Goal: Task Accomplishment & Management: Use online tool/utility

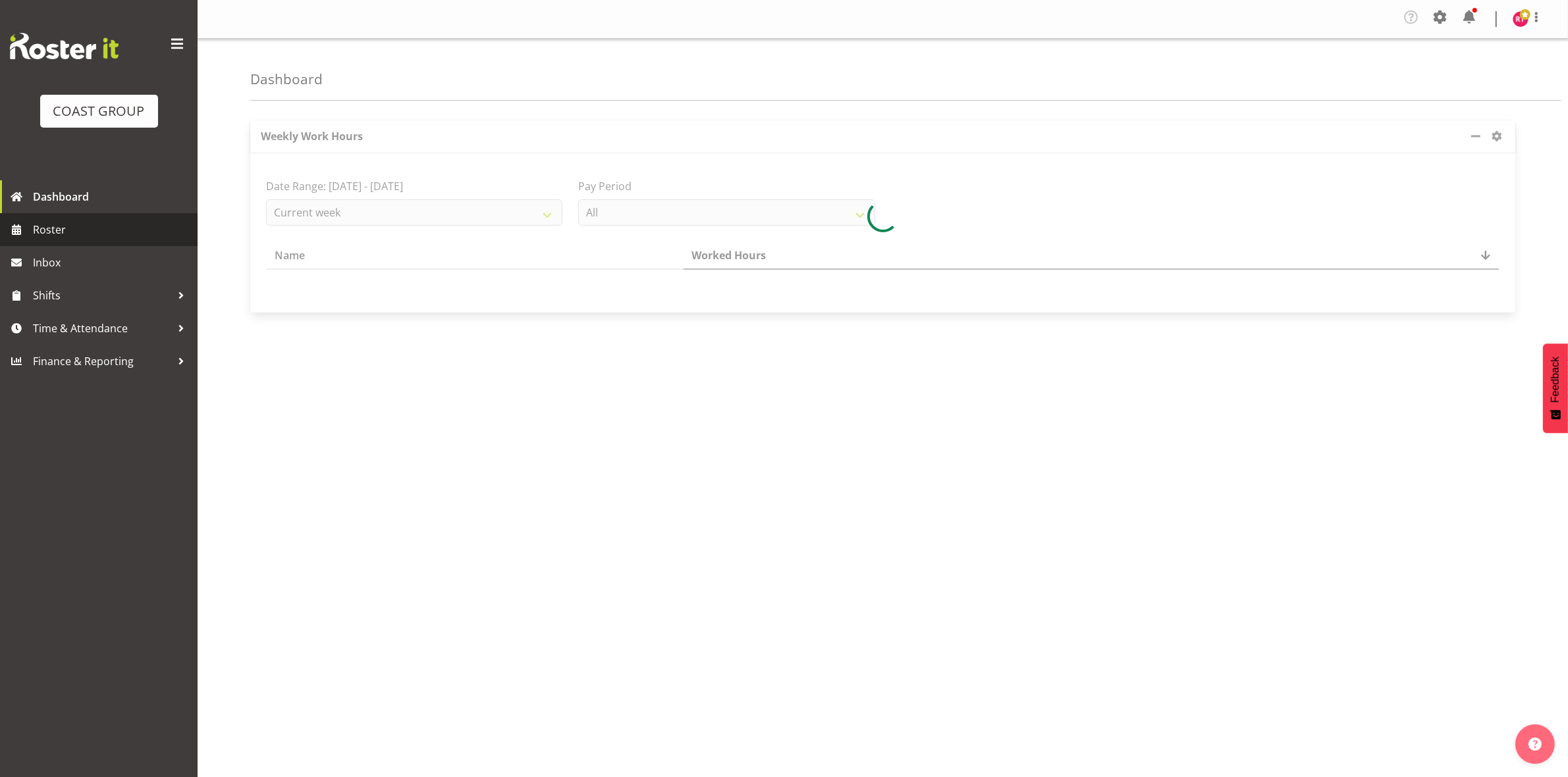
click at [87, 234] on span "Roster" at bounding box center [111, 229] width 158 height 20
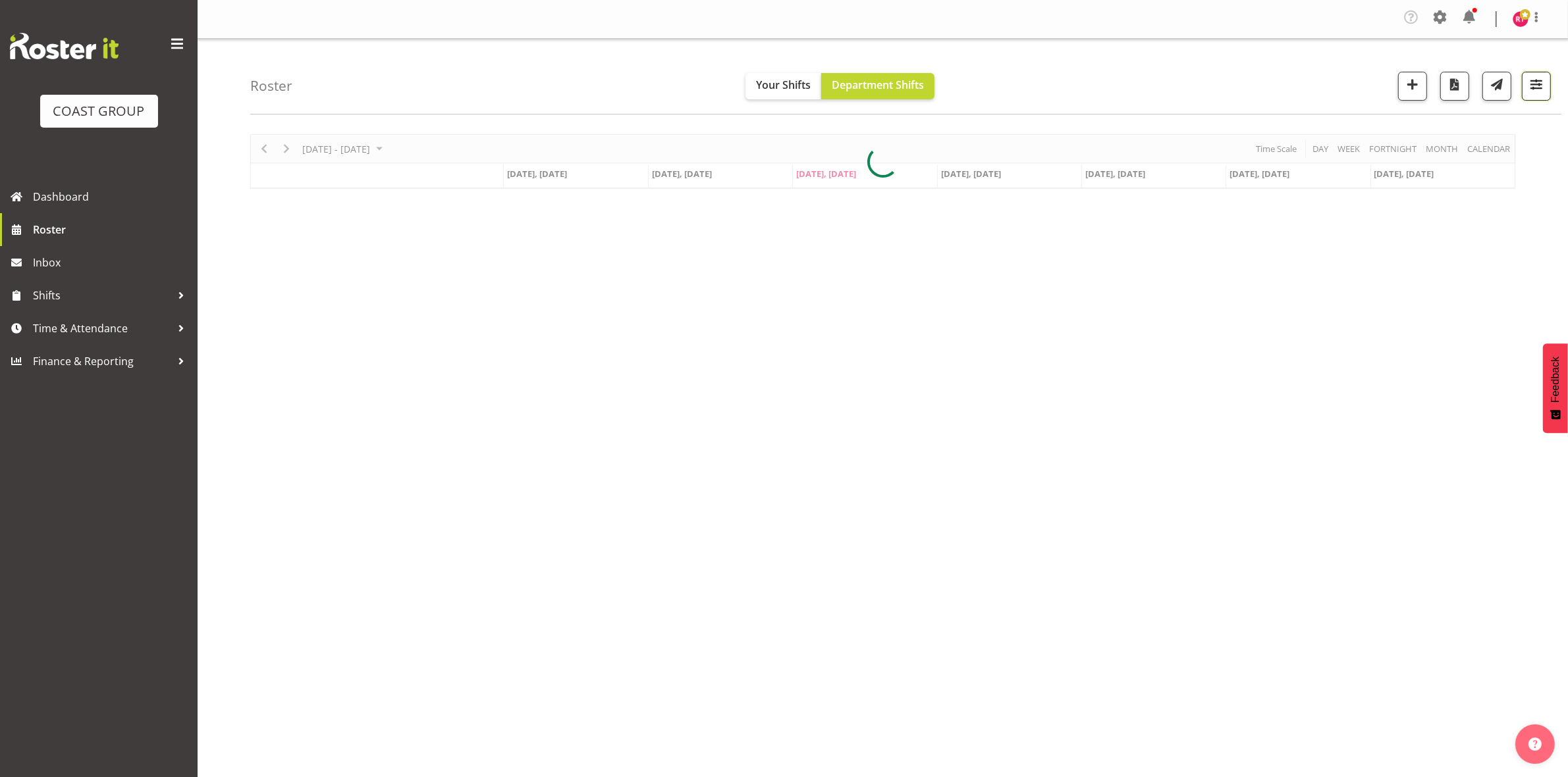
click at [1535, 90] on span "button" at bounding box center [1536, 84] width 17 height 17
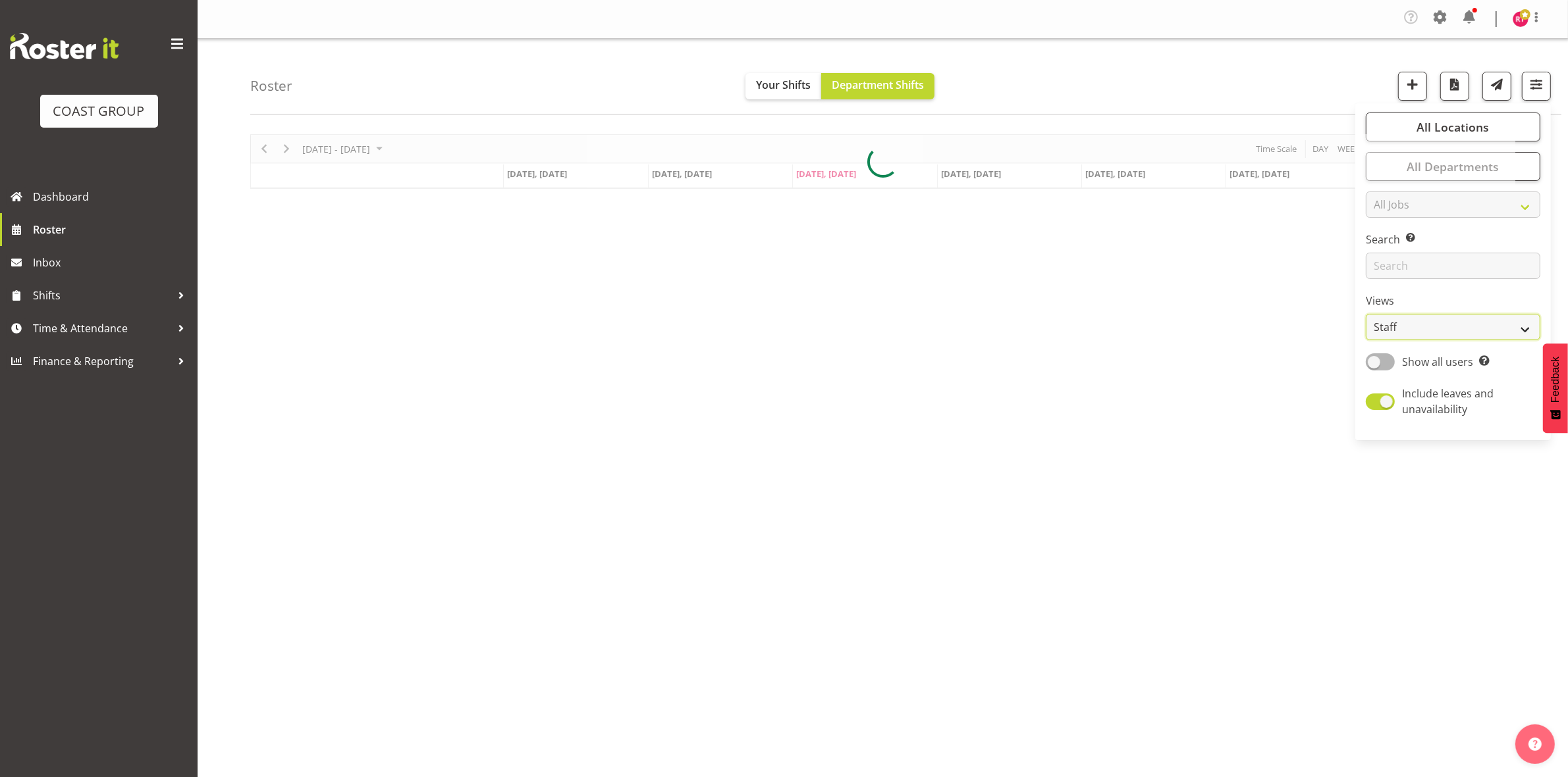
click at [1384, 322] on select "Staff Role Shift - Horizontal Shift - Vertical Staff - Location" at bounding box center [1453, 327] width 174 height 26
select select "shift"
click at [1367, 314] on select "Staff Role Shift - Horizontal Shift - Vertical Staff - Location" at bounding box center [1453, 327] width 174 height 26
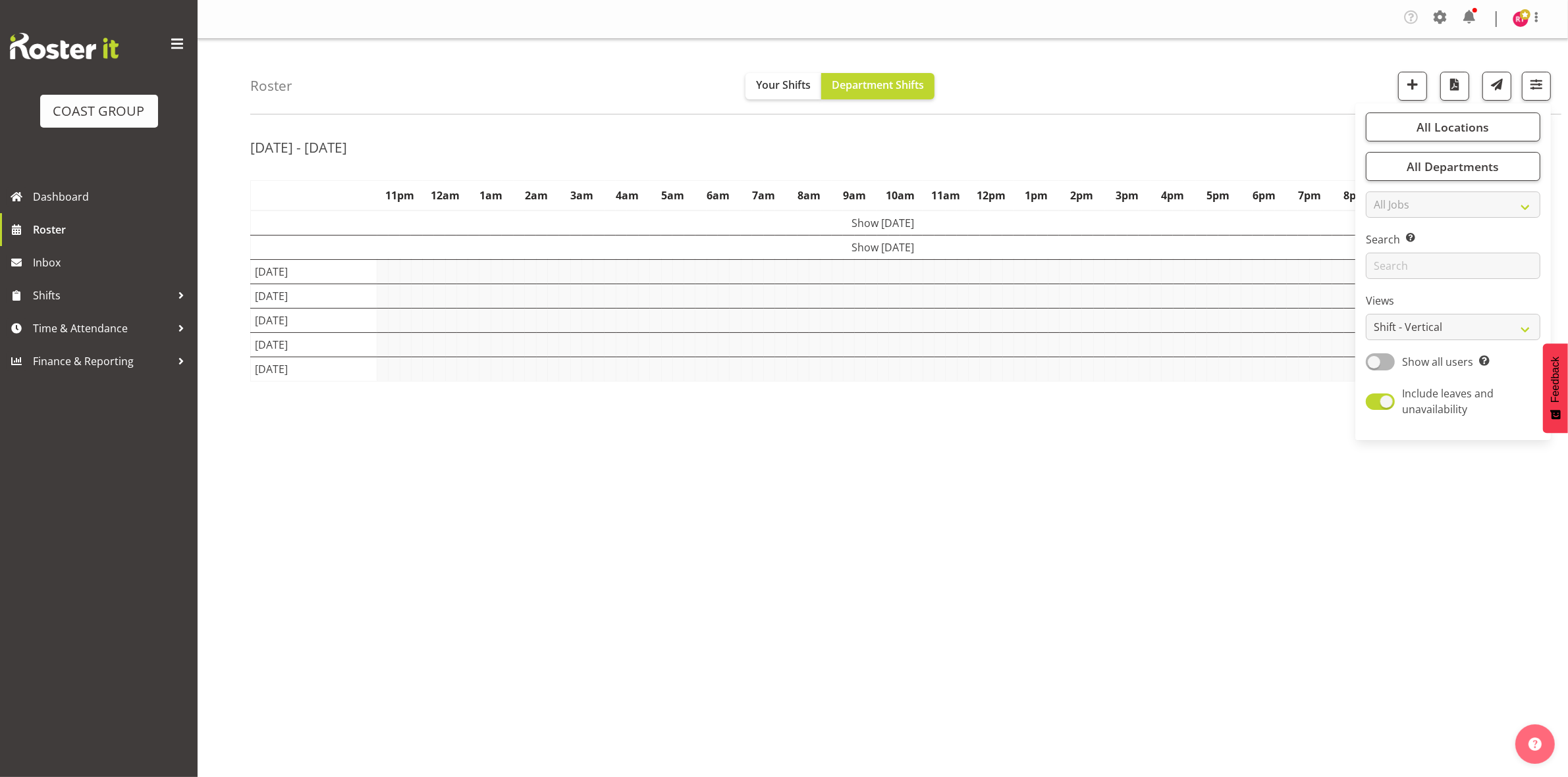
click at [1206, 156] on div "[DATE] - [DATE]" at bounding box center [882, 149] width 1265 height 30
click at [1471, 145] on span "button" at bounding box center [1477, 144] width 16 height 16
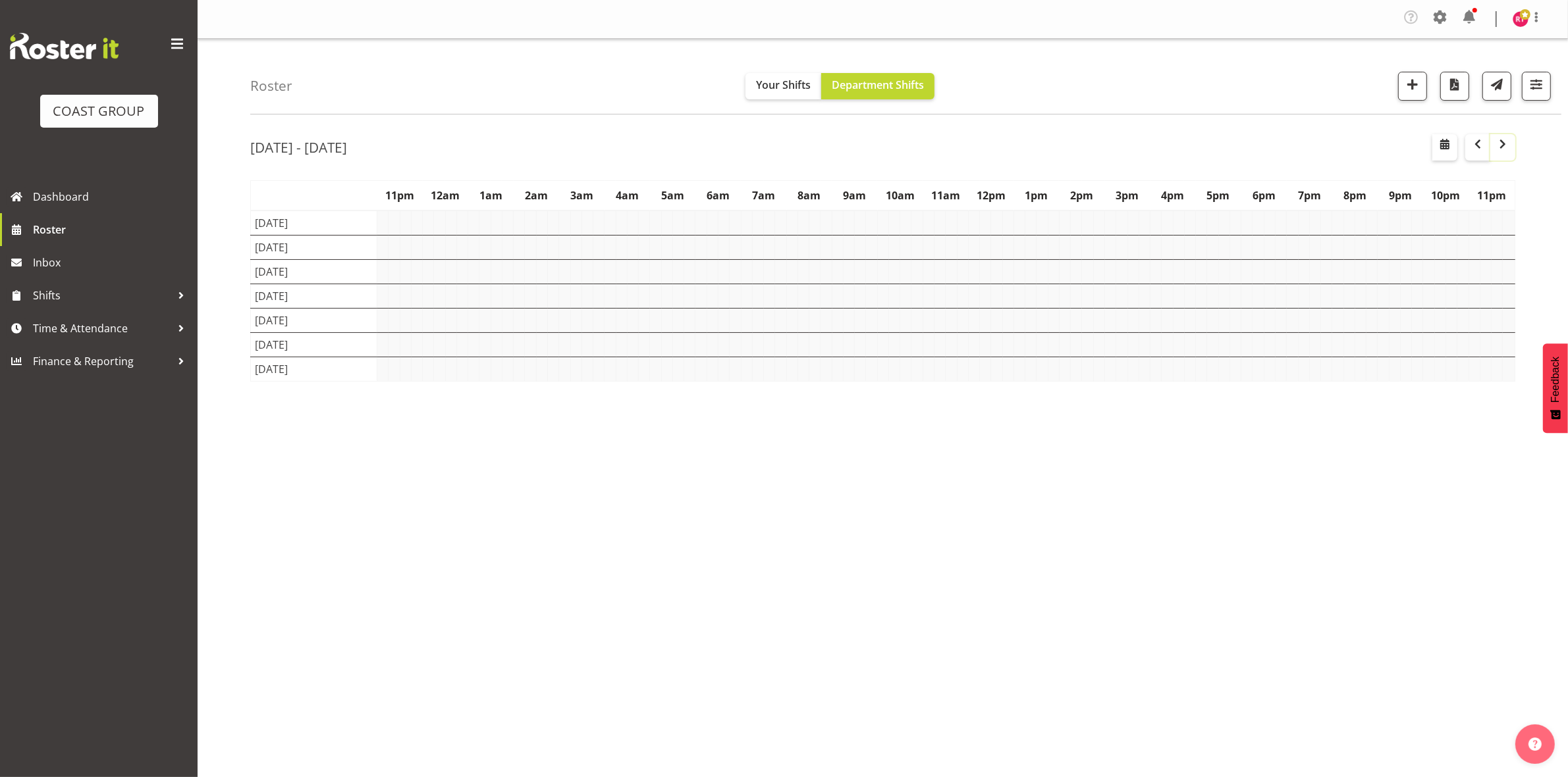
click at [1500, 142] on span "button" at bounding box center [1502, 144] width 16 height 16
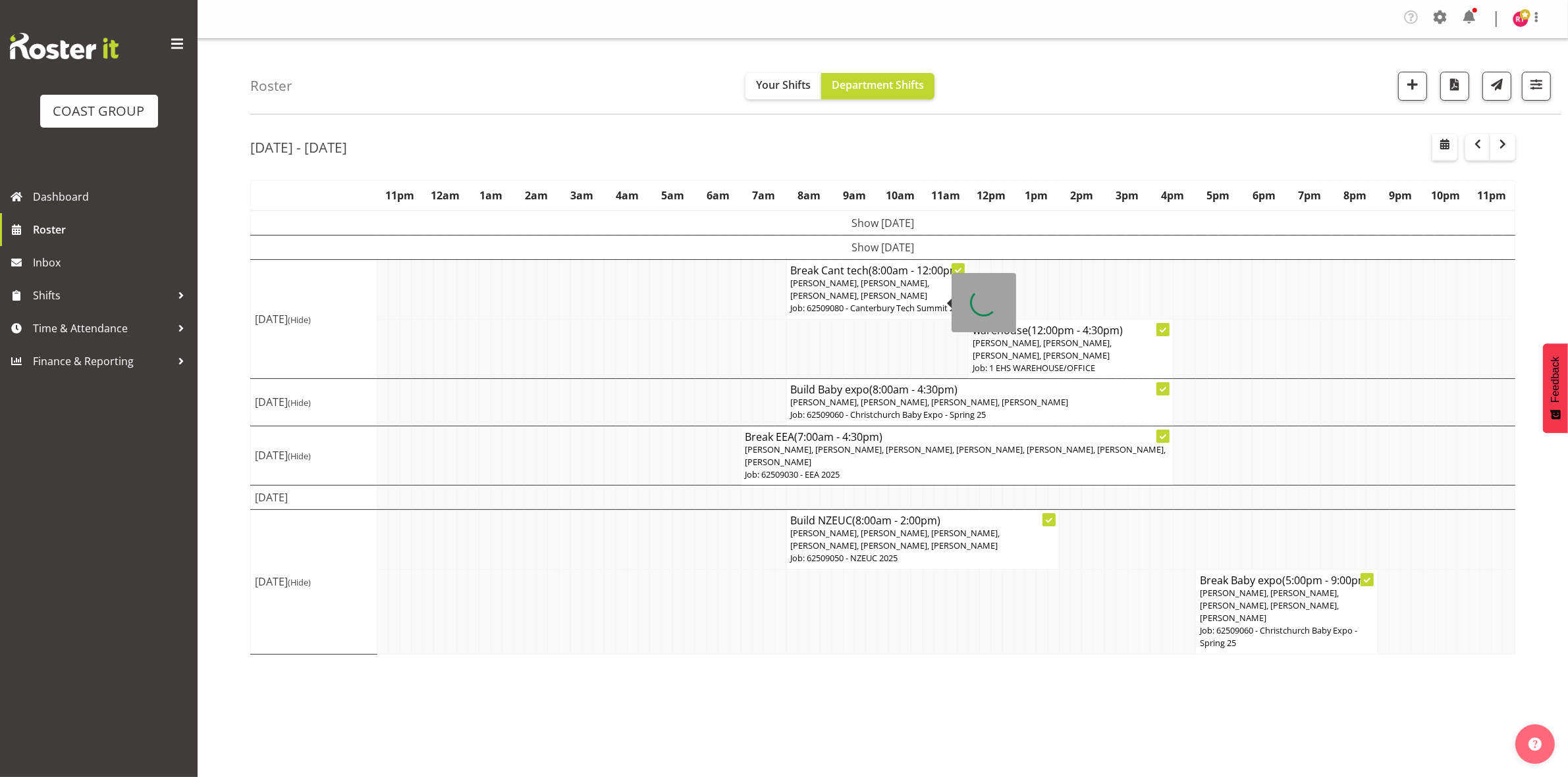
click at [866, 301] on span "[PERSON_NAME], [PERSON_NAME], [PERSON_NAME], [PERSON_NAME]" at bounding box center [860, 289] width 139 height 24
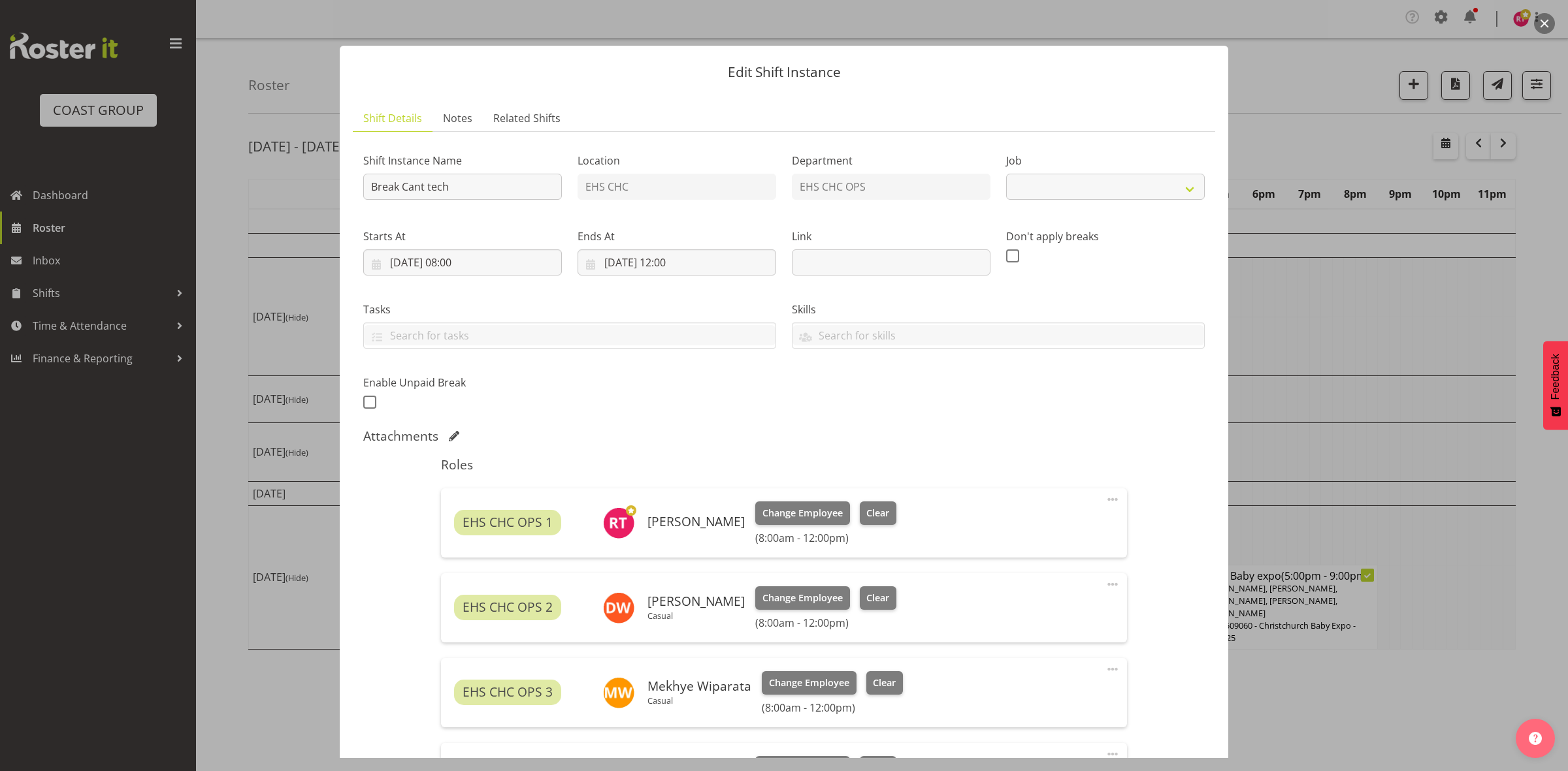
select select "9840"
click at [458, 259] on input "[DATE] 08:00" at bounding box center [463, 263] width 199 height 26
click at [466, 539] on select "00 01 02 03 04 05 06 07 08 09 10 11 12 13 14 15 16 17 18 19 20 21 22 23" at bounding box center [463, 540] width 30 height 26
select select "7"
click at [448, 527] on select "00 01 02 03 04 05 06 07 08 09 10 11 12 13 14 15 16 17 18 19 20 21 22 23" at bounding box center [463, 540] width 30 height 26
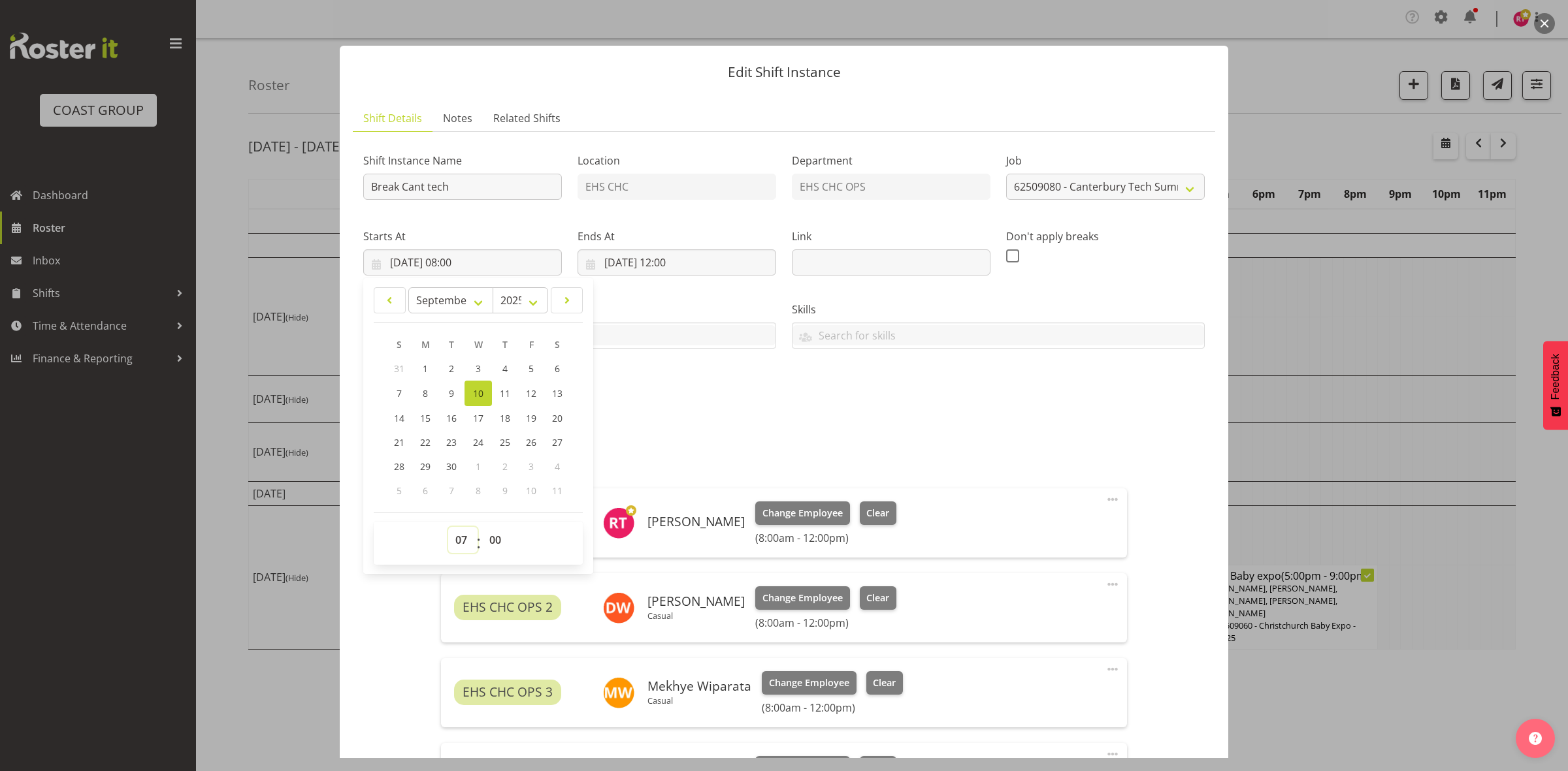
type input "[DATE] 07:00"
click at [706, 405] on div "Shift Instance Name Break Cant tech Location EHS CHC Department EHS CHC OPS Job…" at bounding box center [784, 278] width 857 height 286
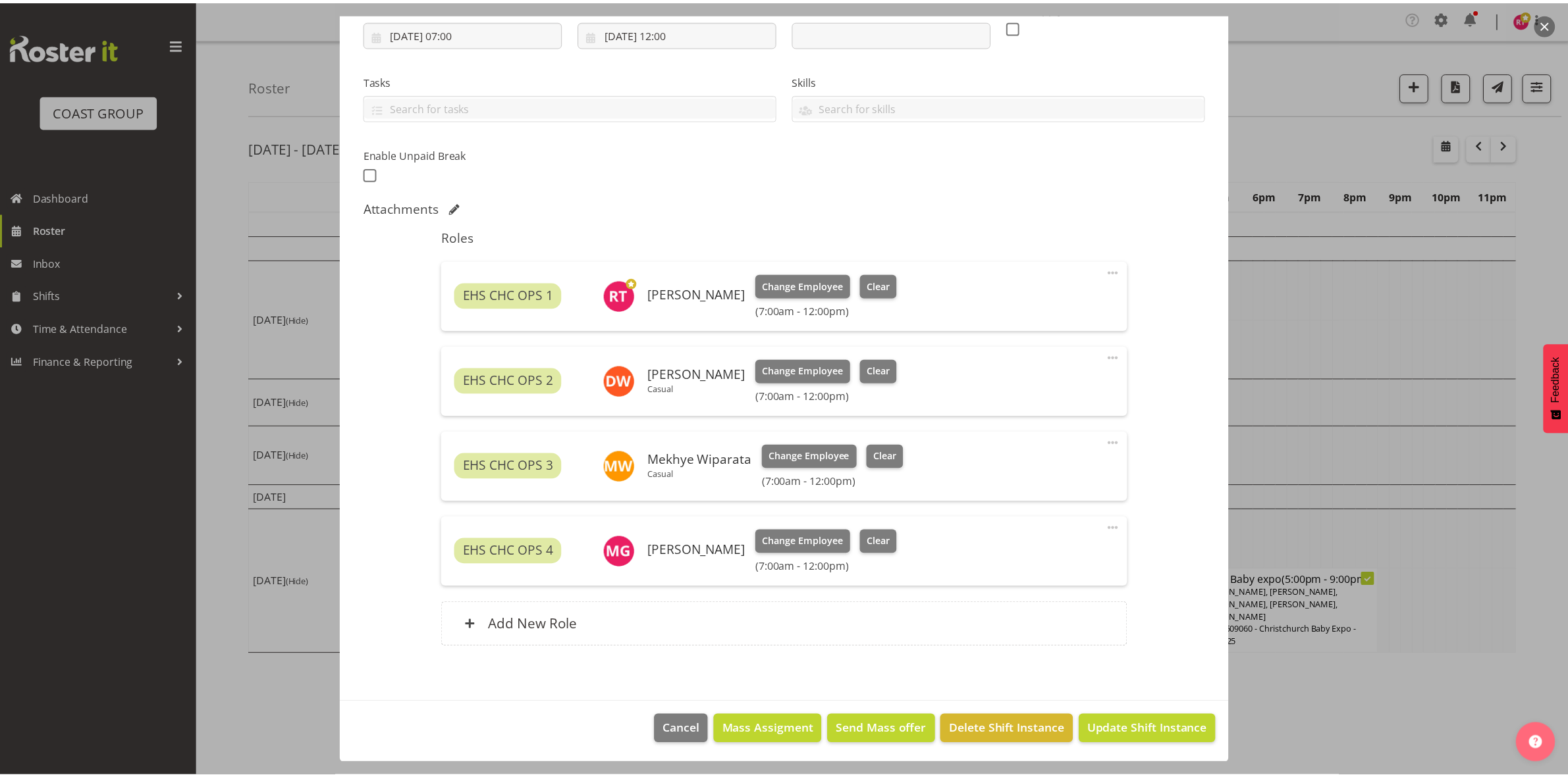
scroll to position [232, 0]
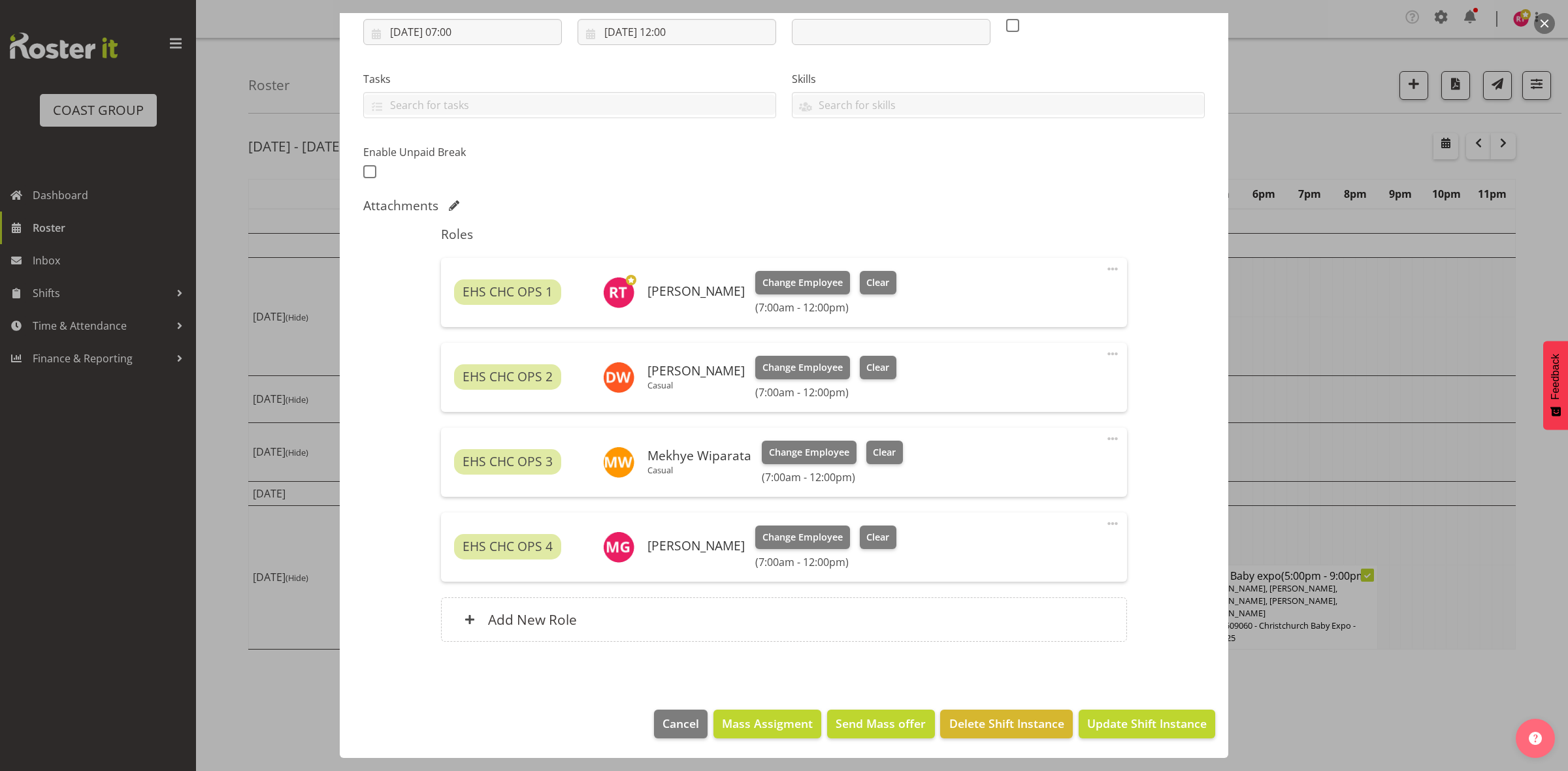
click at [1105, 355] on span at bounding box center [1113, 354] width 16 height 16
click at [1044, 384] on link "Edit" at bounding box center [1058, 385] width 125 height 23
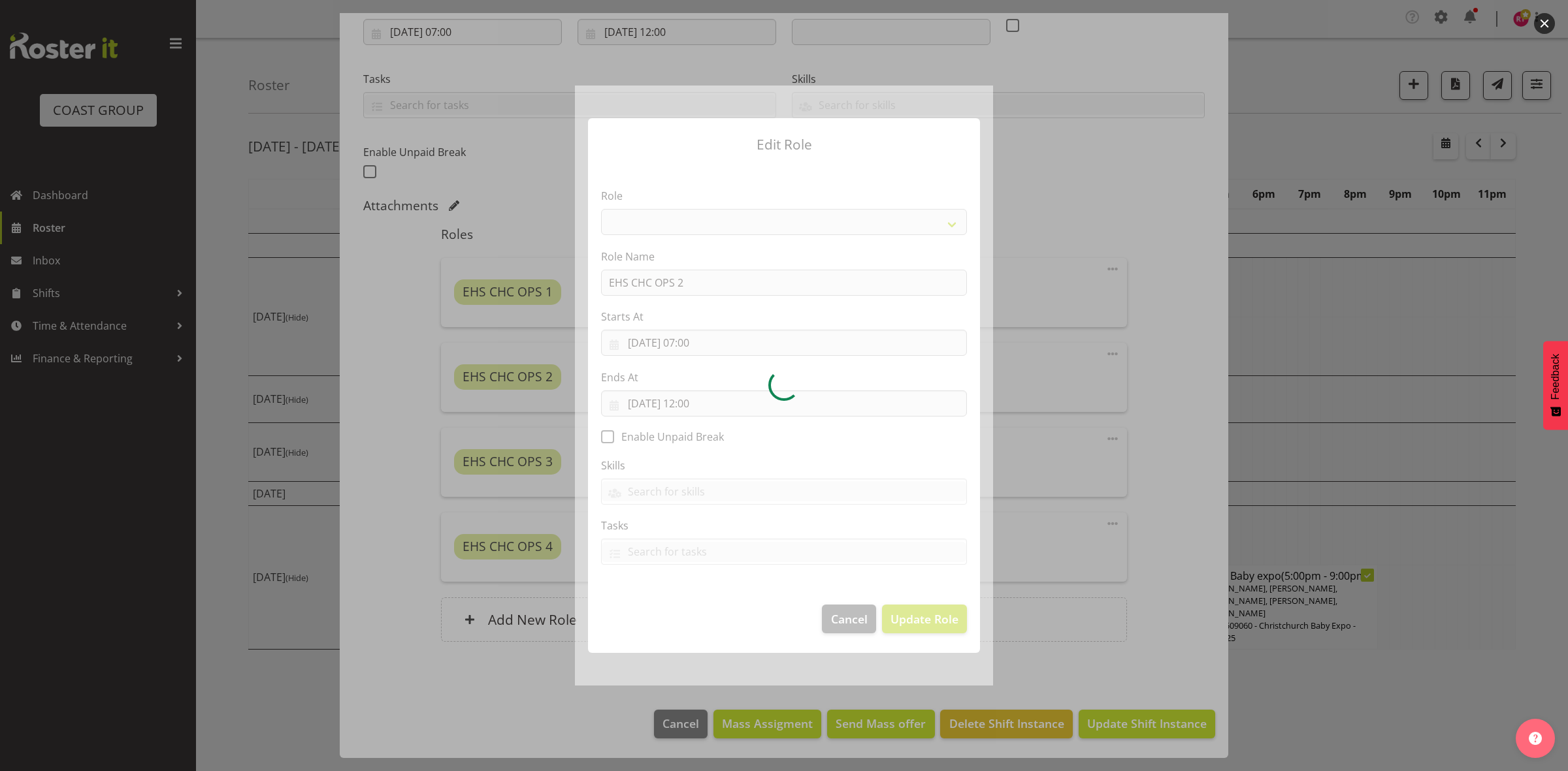
select select "192"
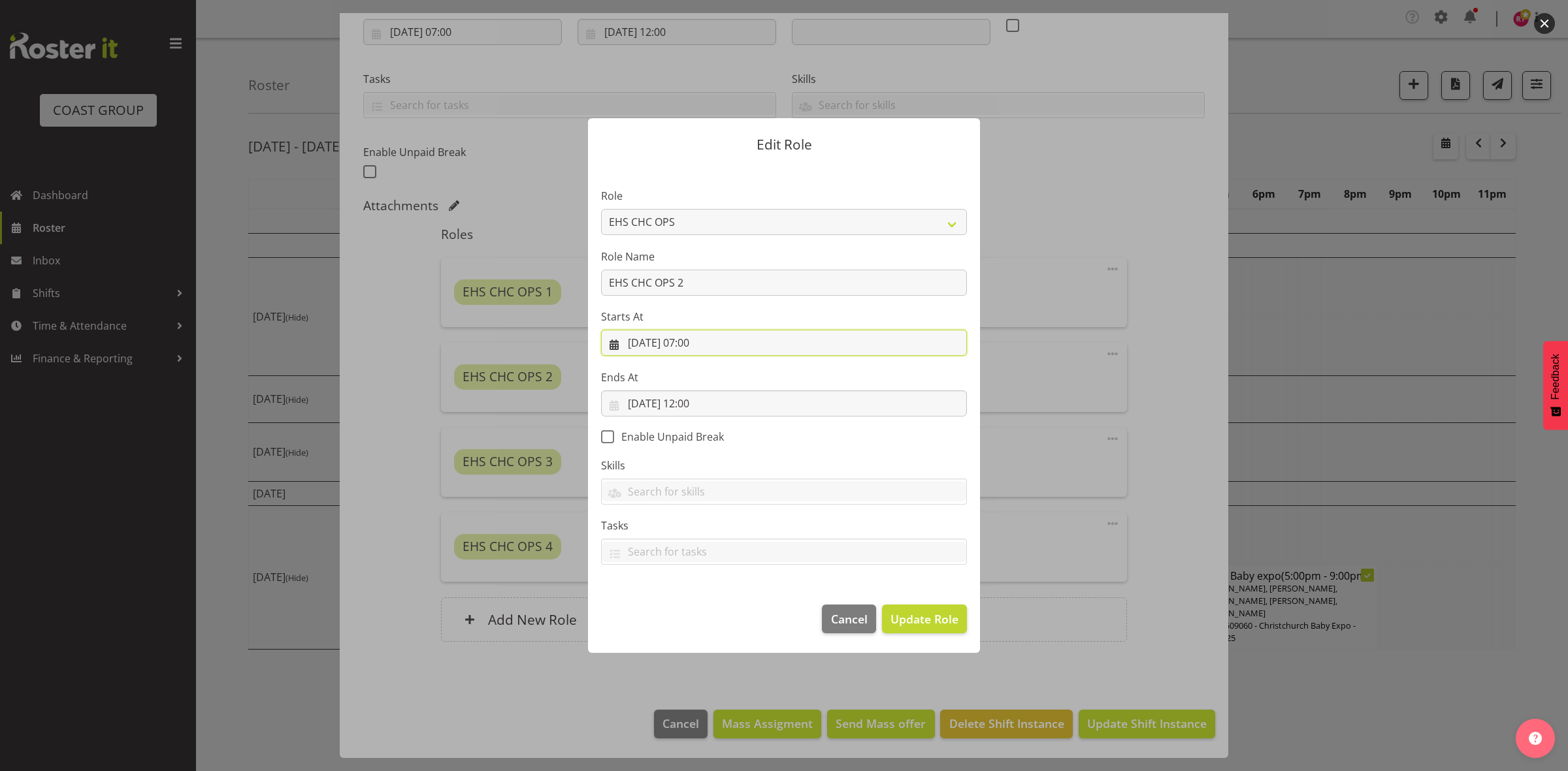
click at [697, 343] on input "[DATE] 07:00" at bounding box center [784, 343] width 366 height 26
click at [692, 621] on select "00 01 02 03 04 05 06 07 08 09 10 11 12 13 14 15 16 17 18 19 20 21 22 23" at bounding box center [705, 621] width 30 height 26
select select "8"
click at [691, 608] on select "00 01 02 03 04 05 06 07 08 09 10 11 12 13 14 15 16 17 18 19 20 21 22 23" at bounding box center [705, 621] width 30 height 26
type input "[DATE] 08:00"
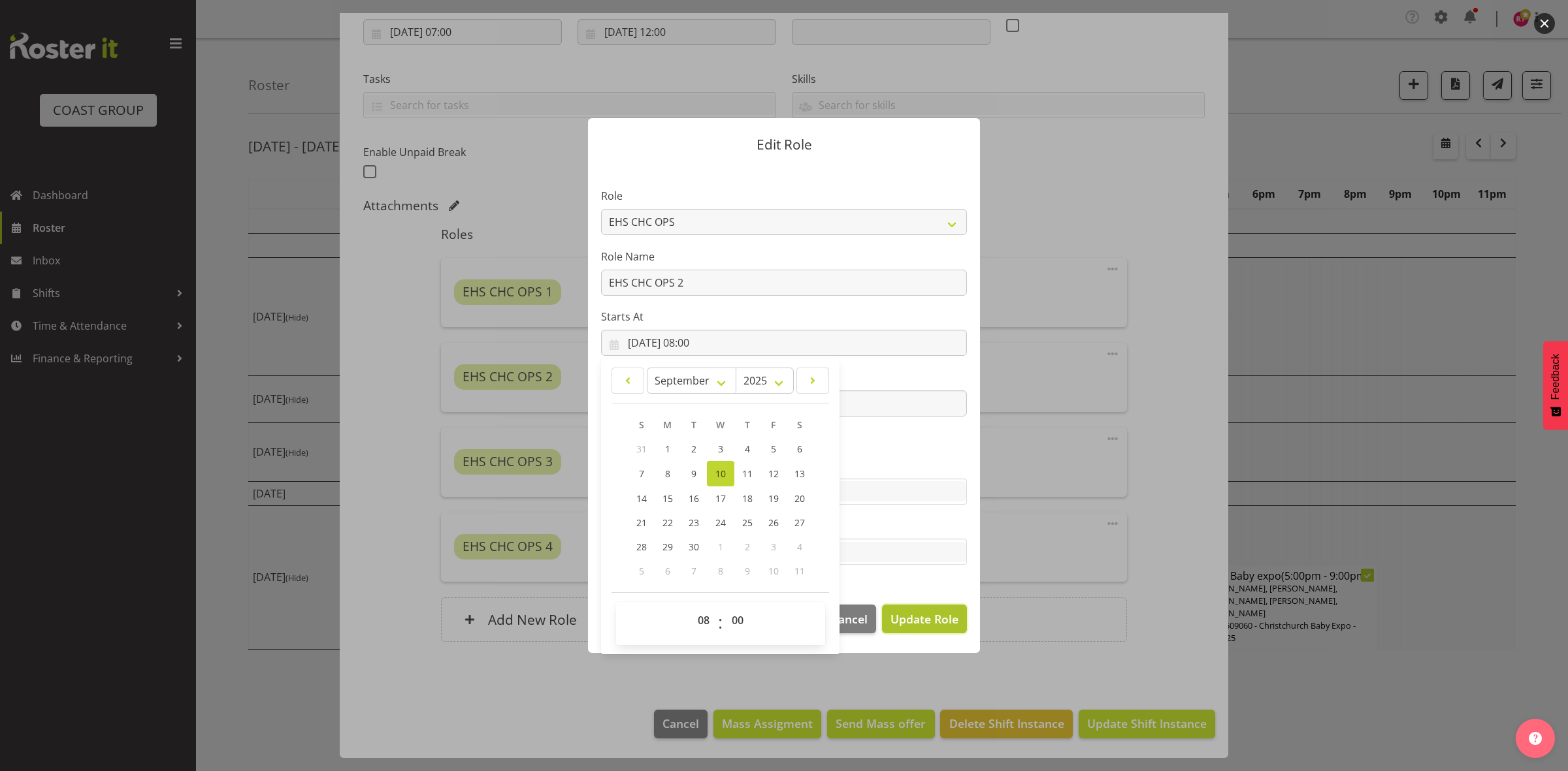
click at [909, 619] on span "Update Role" at bounding box center [924, 619] width 68 height 17
select select
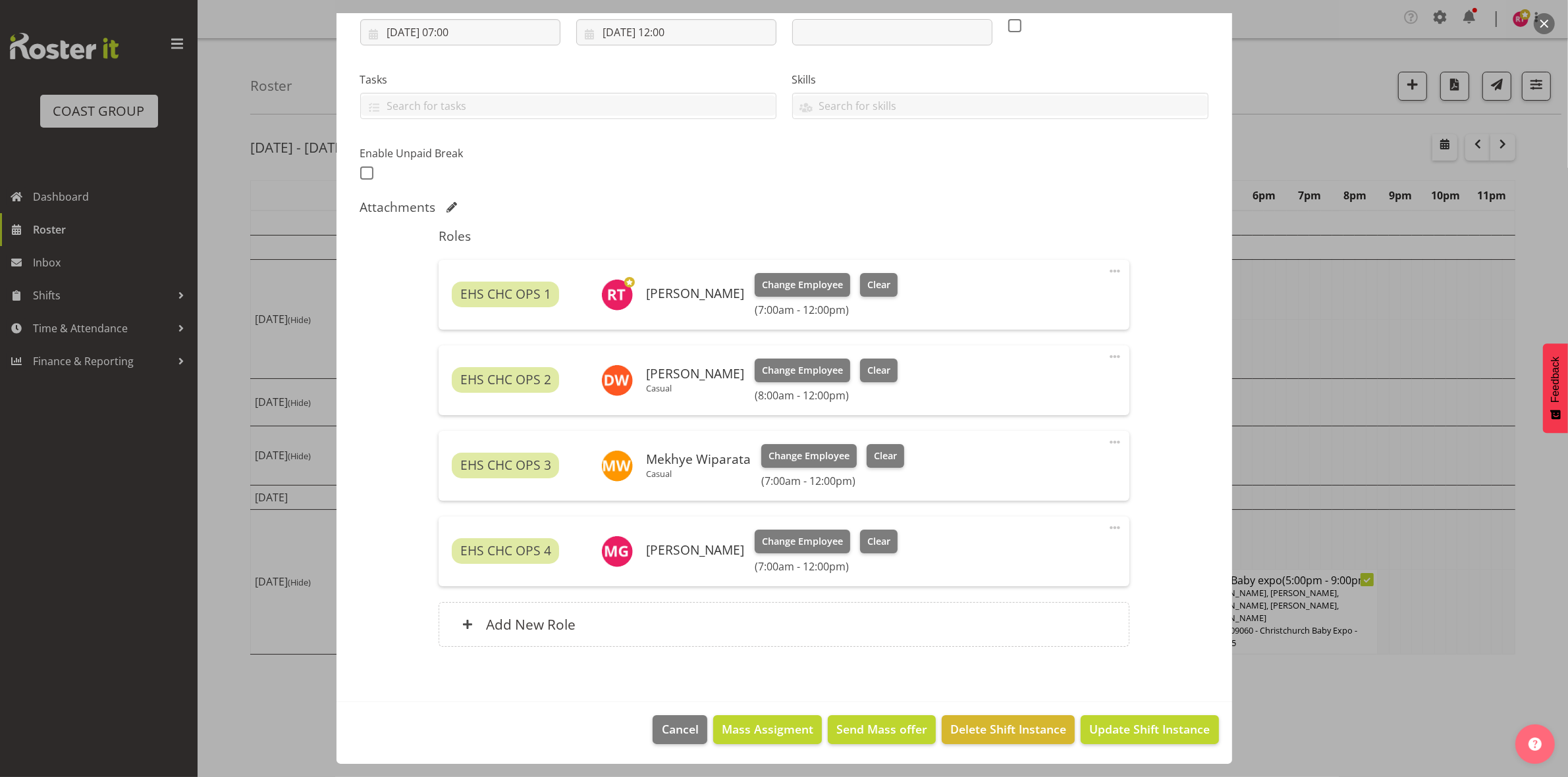
click at [1107, 524] on span at bounding box center [1115, 527] width 16 height 16
click at [1009, 564] on link "Edit" at bounding box center [1059, 559] width 126 height 23
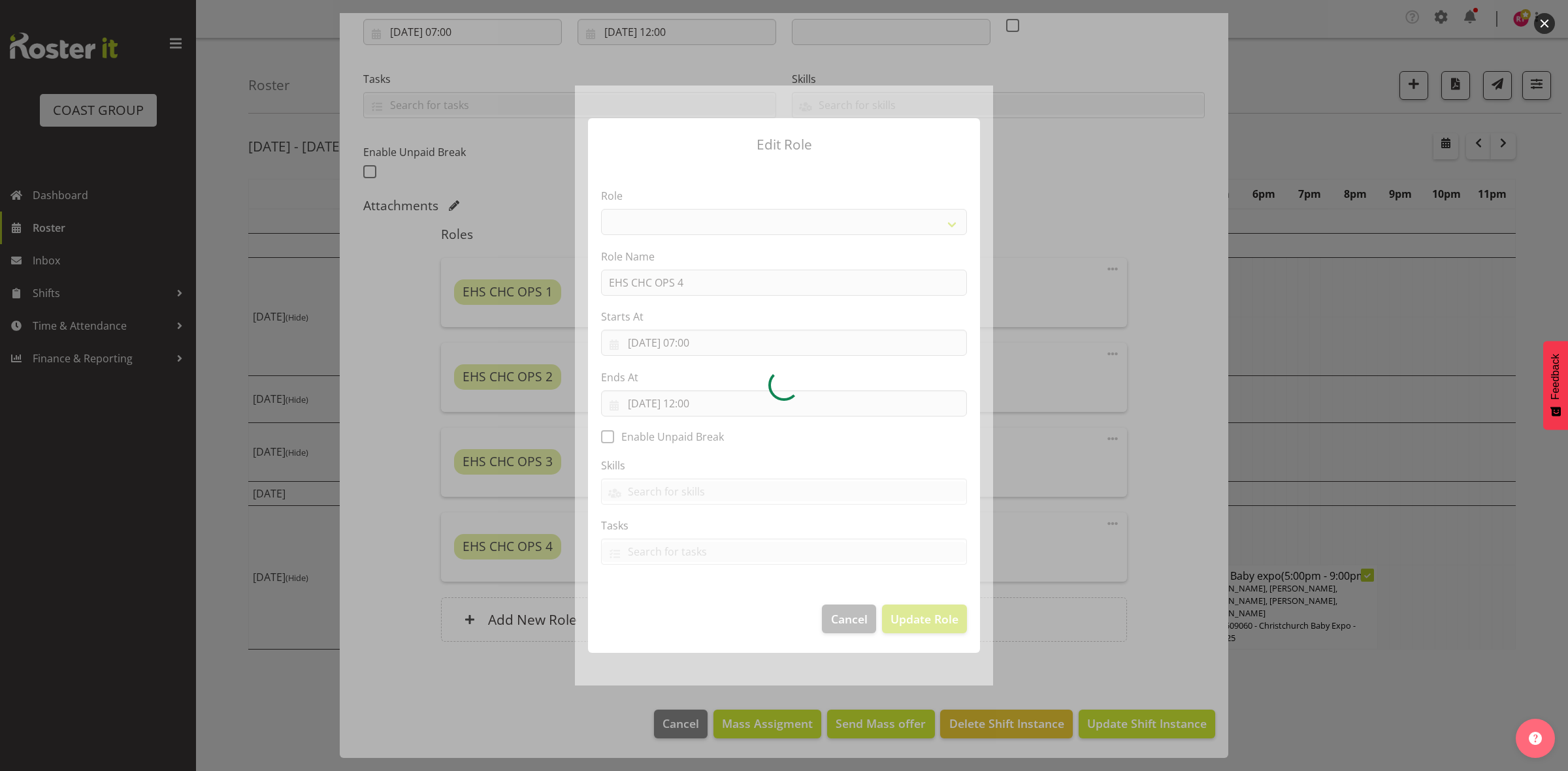
select select "192"
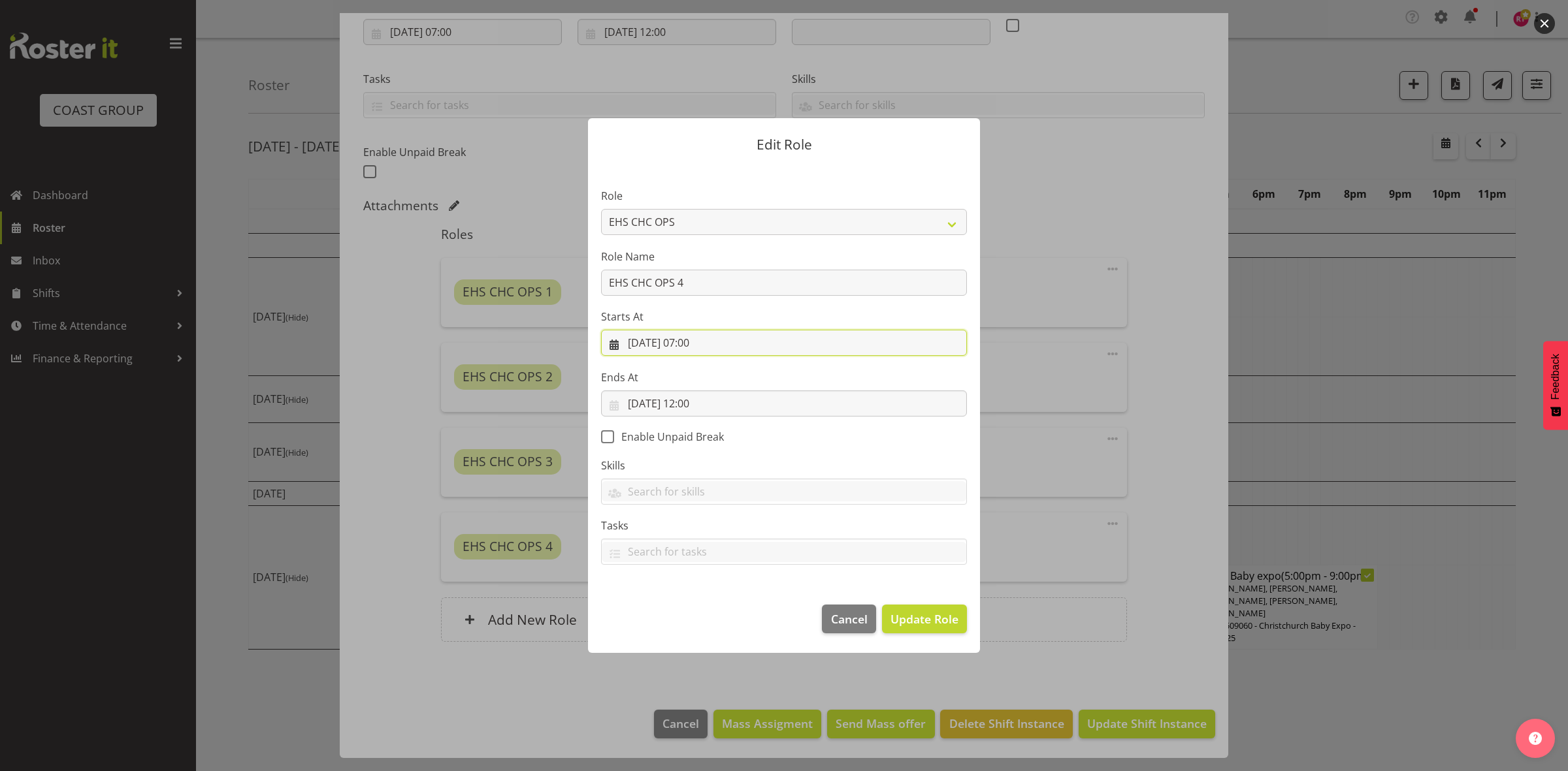
click at [694, 343] on input "[DATE] 07:00" at bounding box center [784, 343] width 366 height 26
click at [703, 619] on select "00 01 02 03 04 05 06 07 08 09 10 11 12 13 14 15 16 17 18 19 20 21 22 23" at bounding box center [705, 621] width 30 height 26
select select "8"
click at [691, 608] on select "00 01 02 03 04 05 06 07 08 09 10 11 12 13 14 15 16 17 18 19 20 21 22 23" at bounding box center [705, 621] width 30 height 26
type input "[DATE] 08:00"
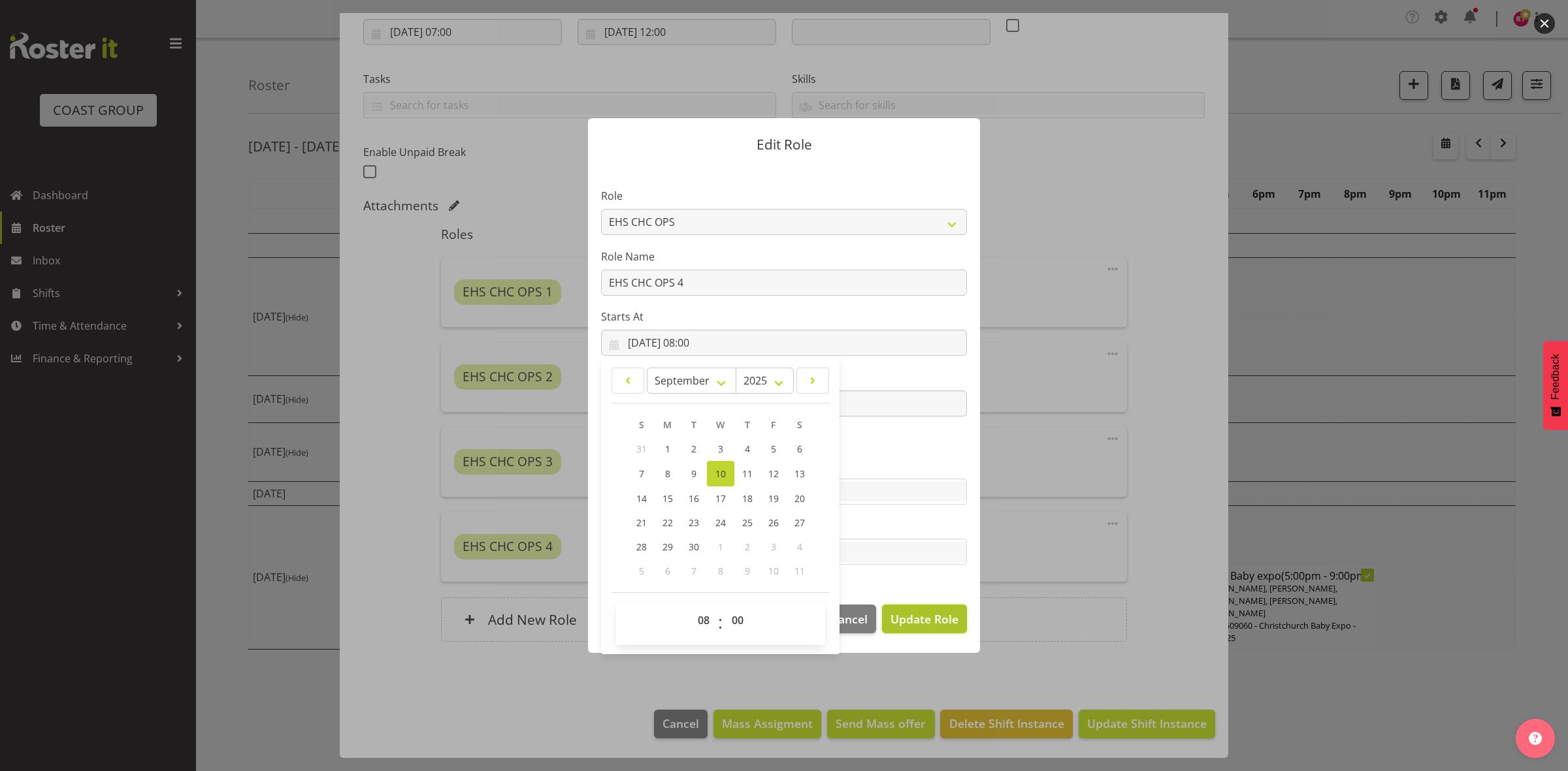
click at [913, 615] on span "Update Role" at bounding box center [924, 619] width 68 height 17
select select
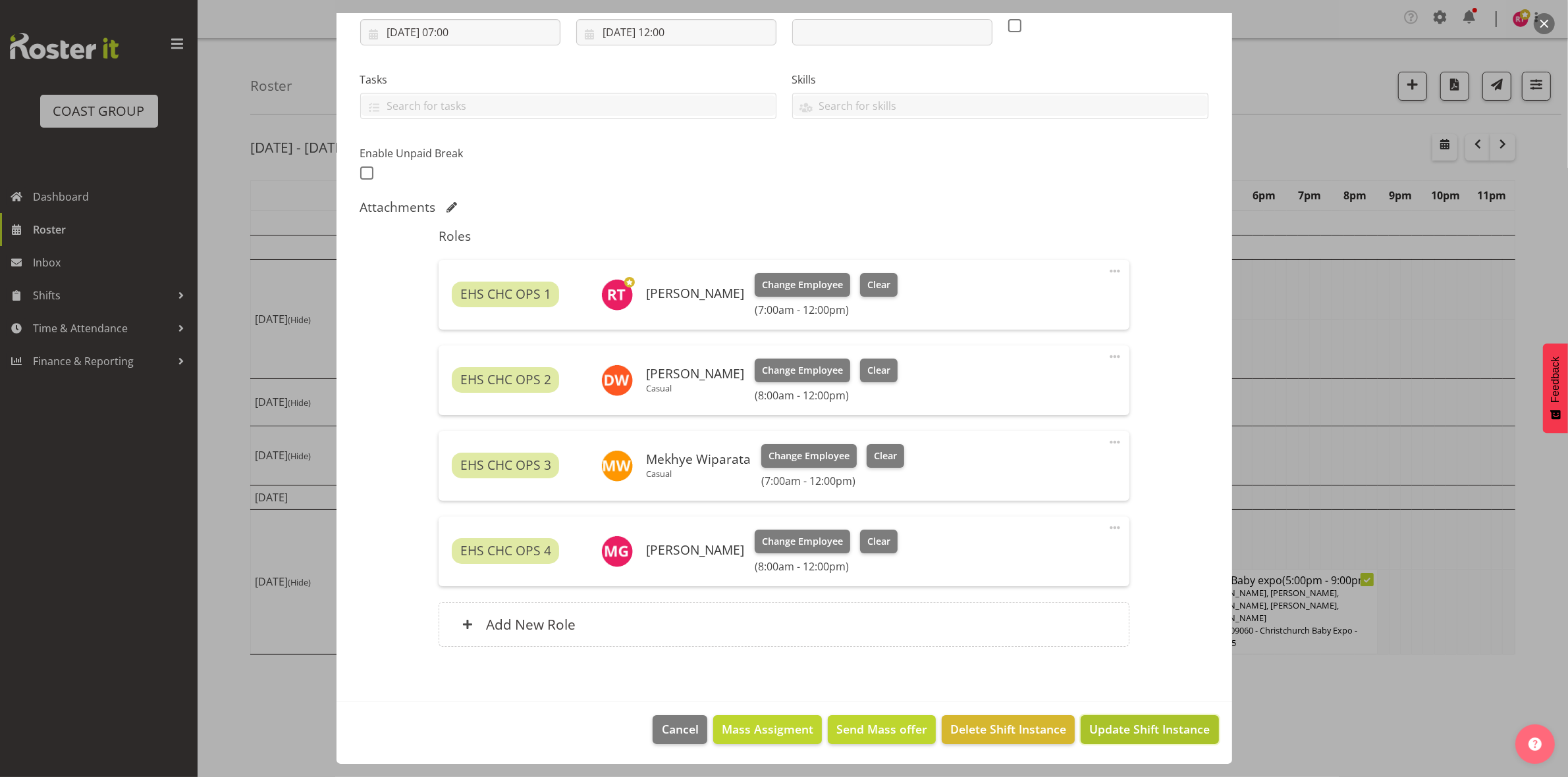
click at [1111, 729] on span "Update Shift Instance" at bounding box center [1149, 729] width 121 height 17
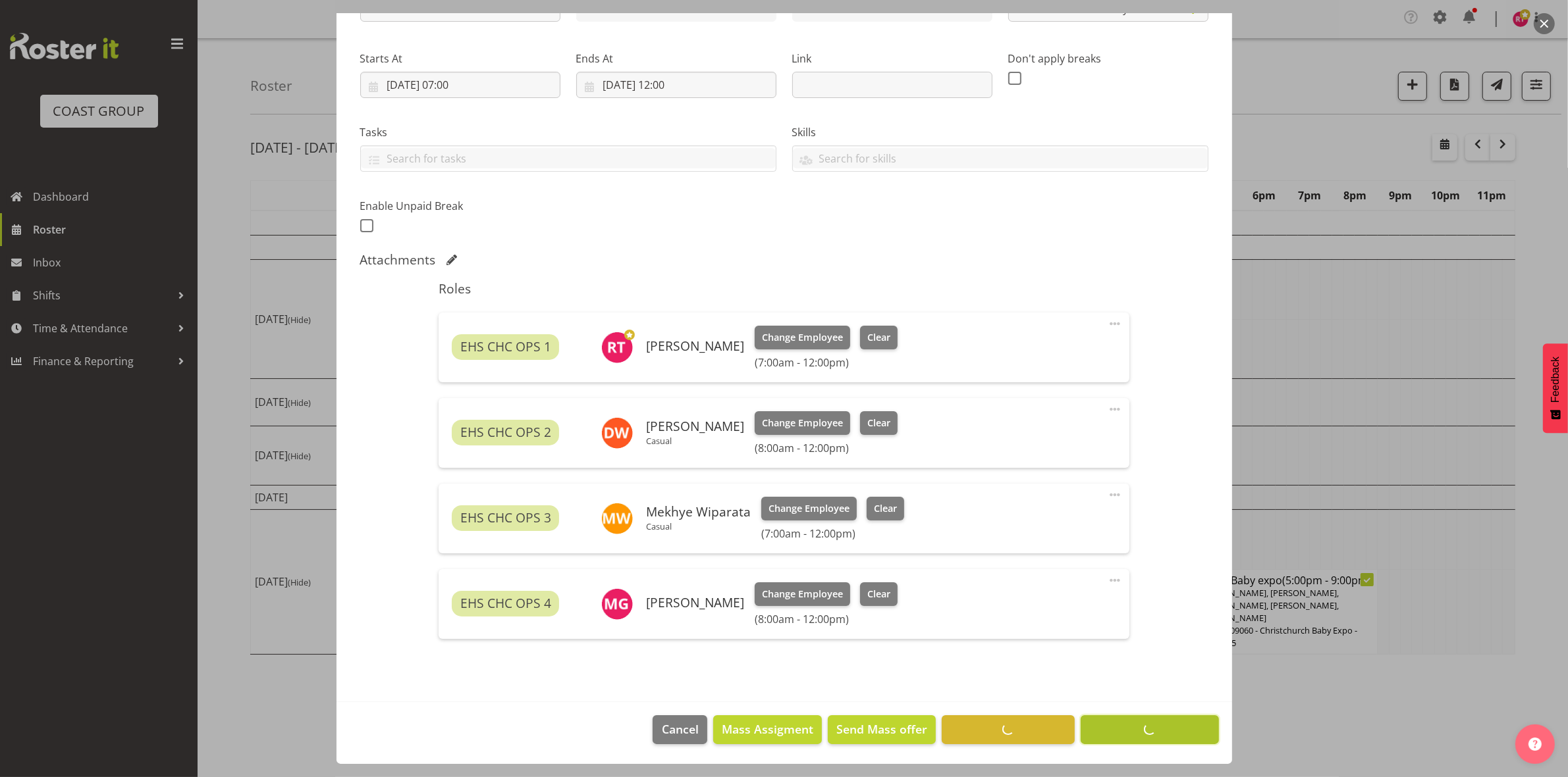
scroll to position [180, 0]
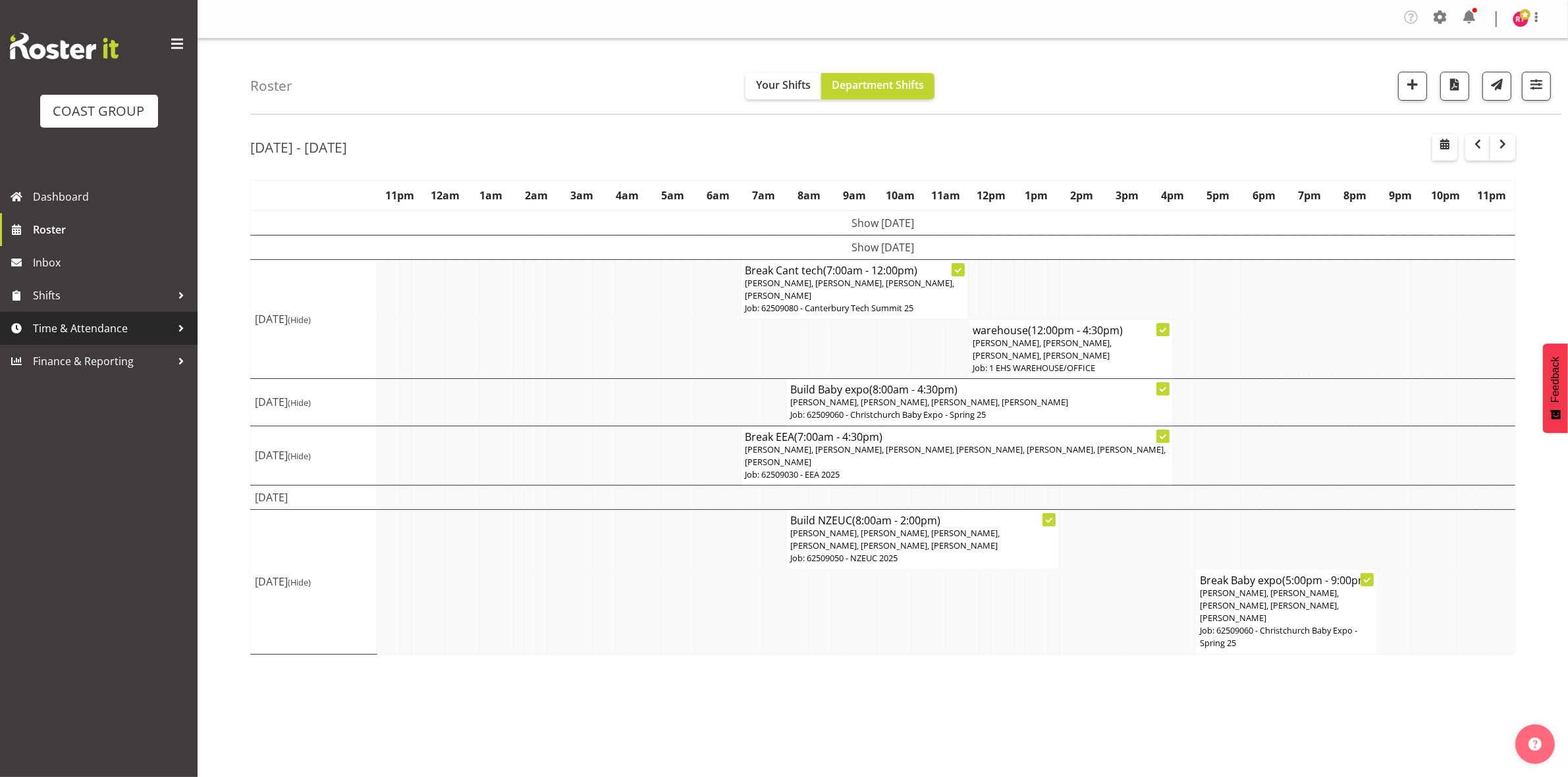
click at [67, 333] on span "Time & Attendance" at bounding box center [102, 328] width 139 height 20
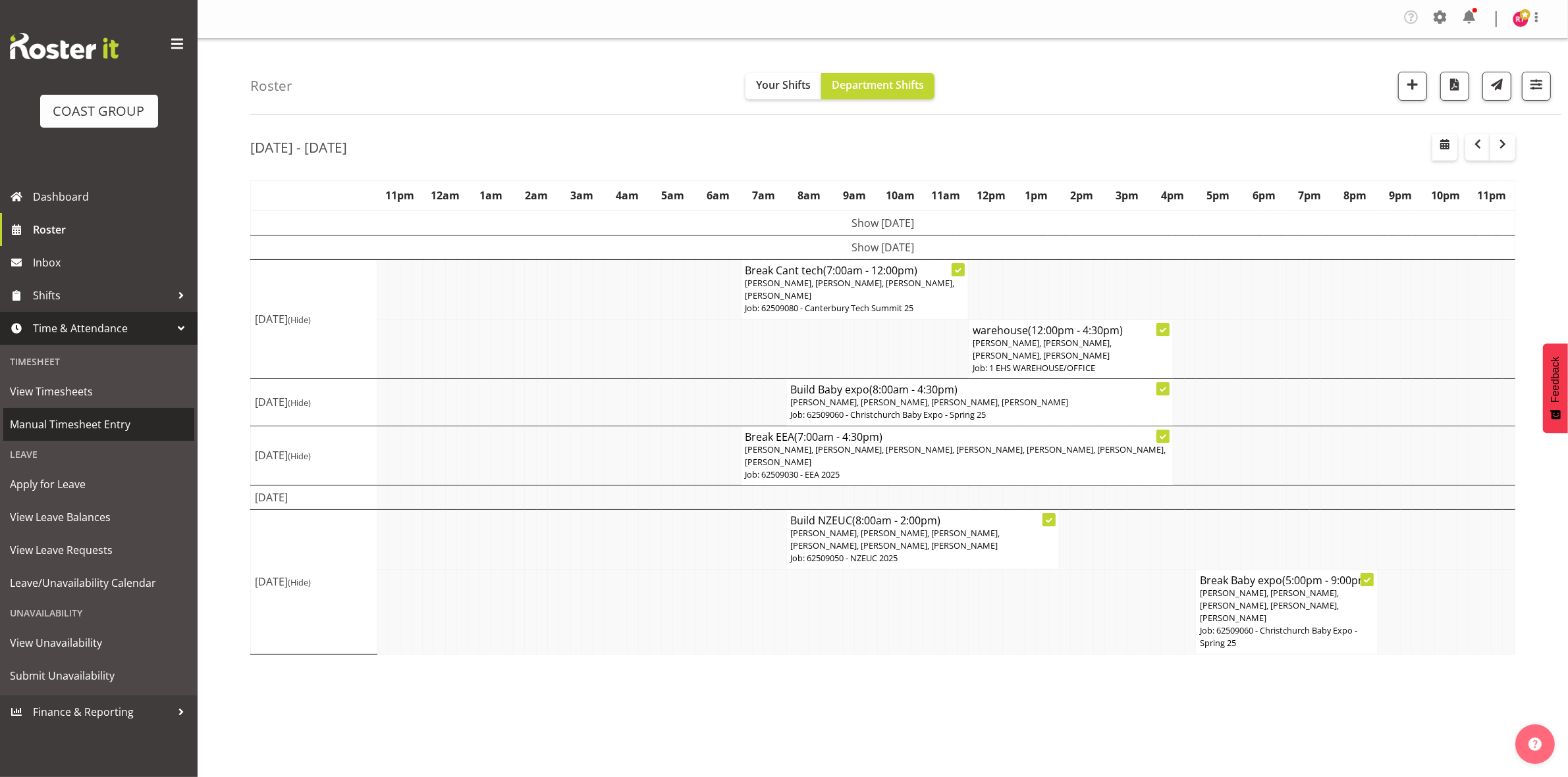
click at [95, 422] on span "Manual Timesheet Entry" at bounding box center [99, 424] width 178 height 20
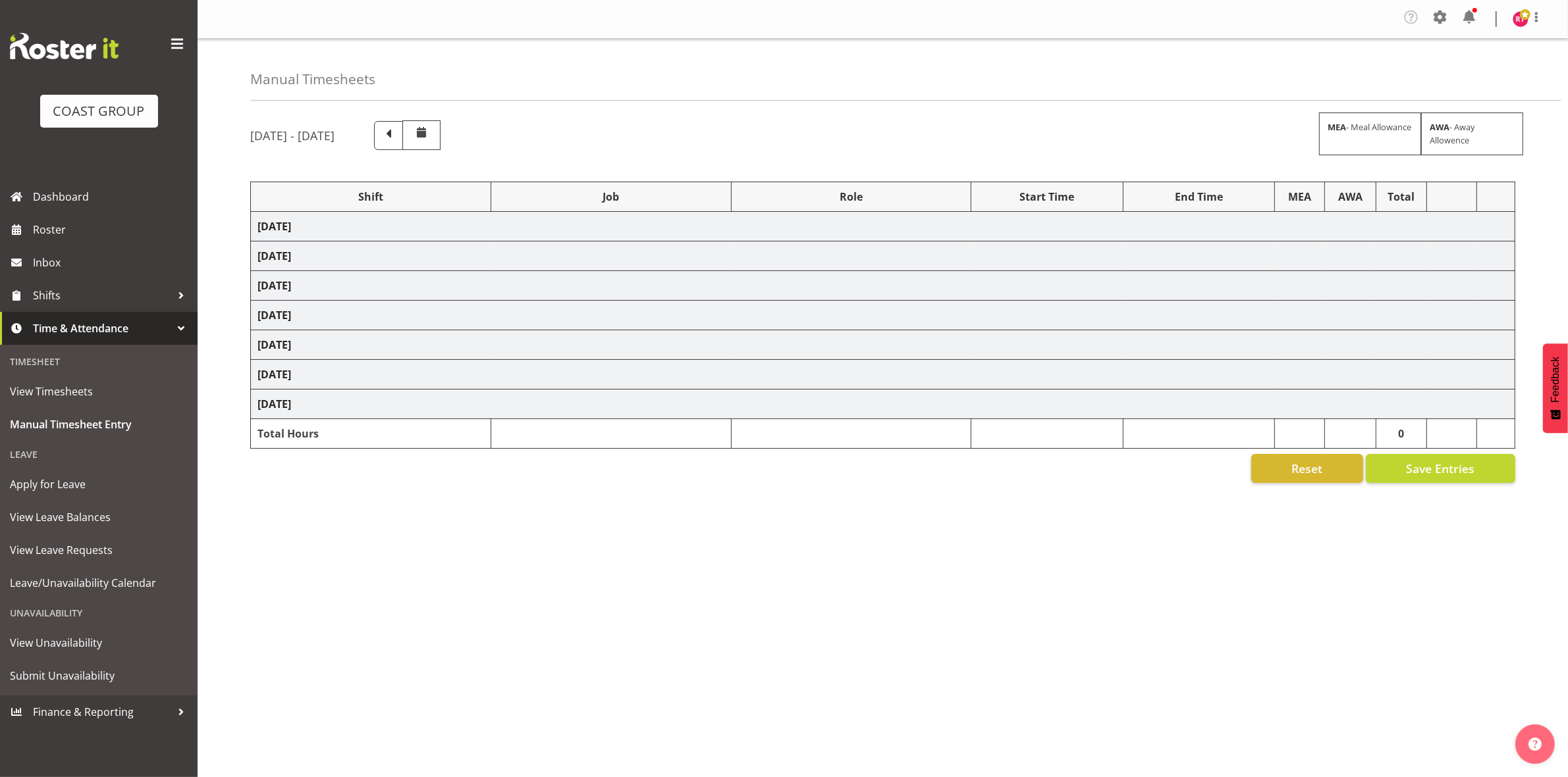
select select "81906"
select select "9840"
select select "81907"
select select "69"
select select "81909"
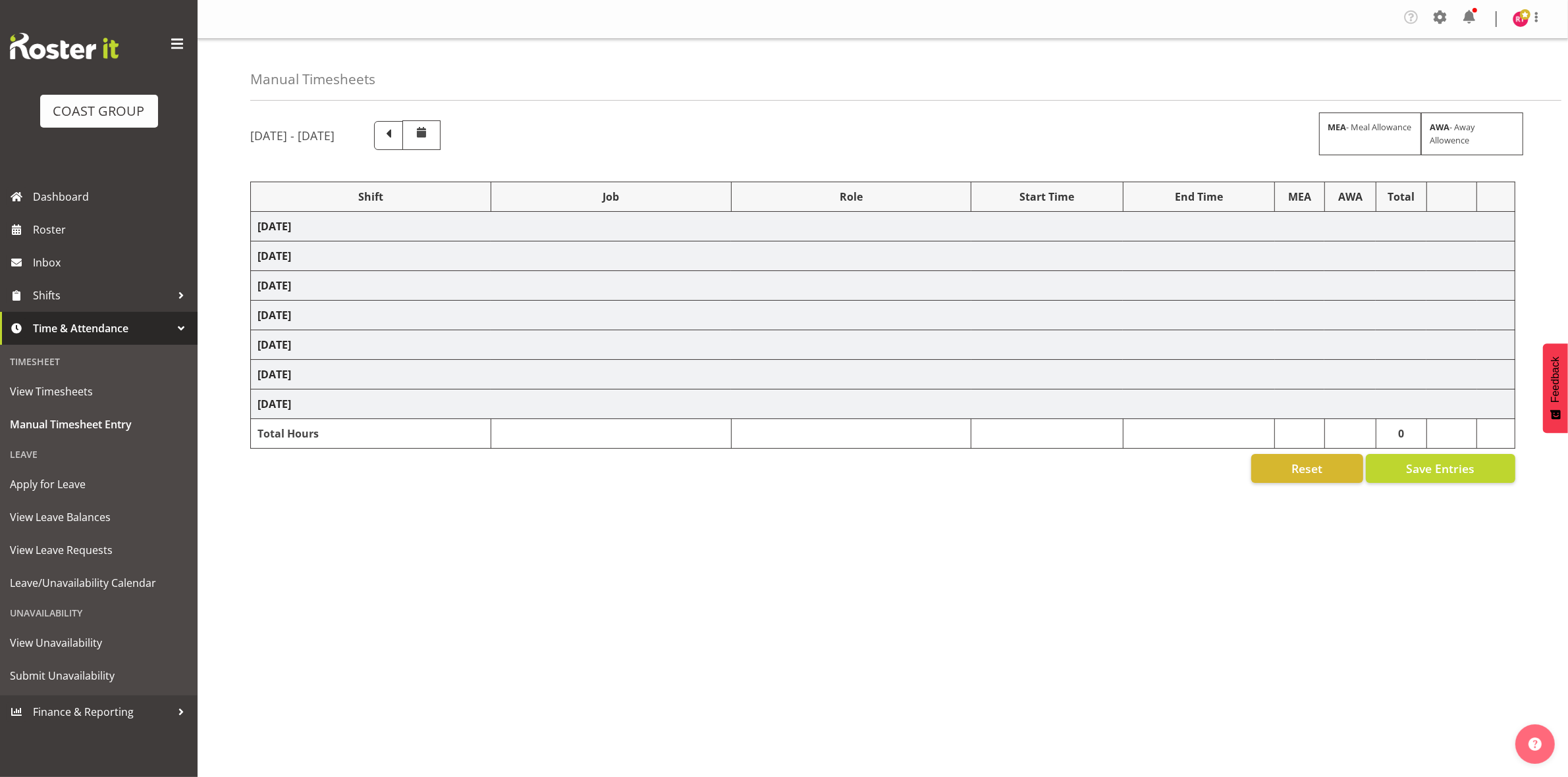
select select "9266"
select select "81910"
select select "9202"
select select "81912"
select select "9204"
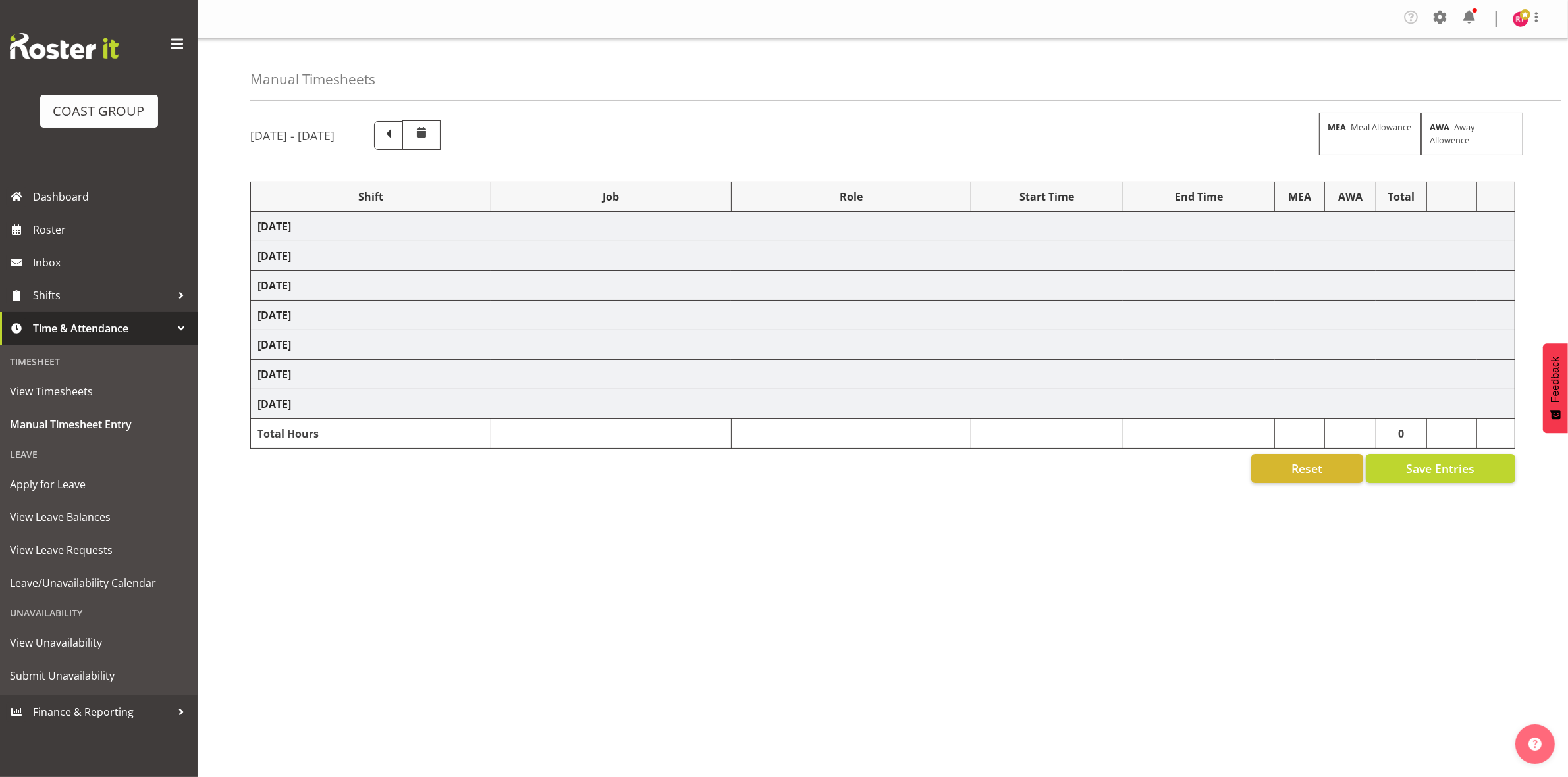
select select "81913"
select select "9266"
select select "81916"
select select "69"
select select "81918"
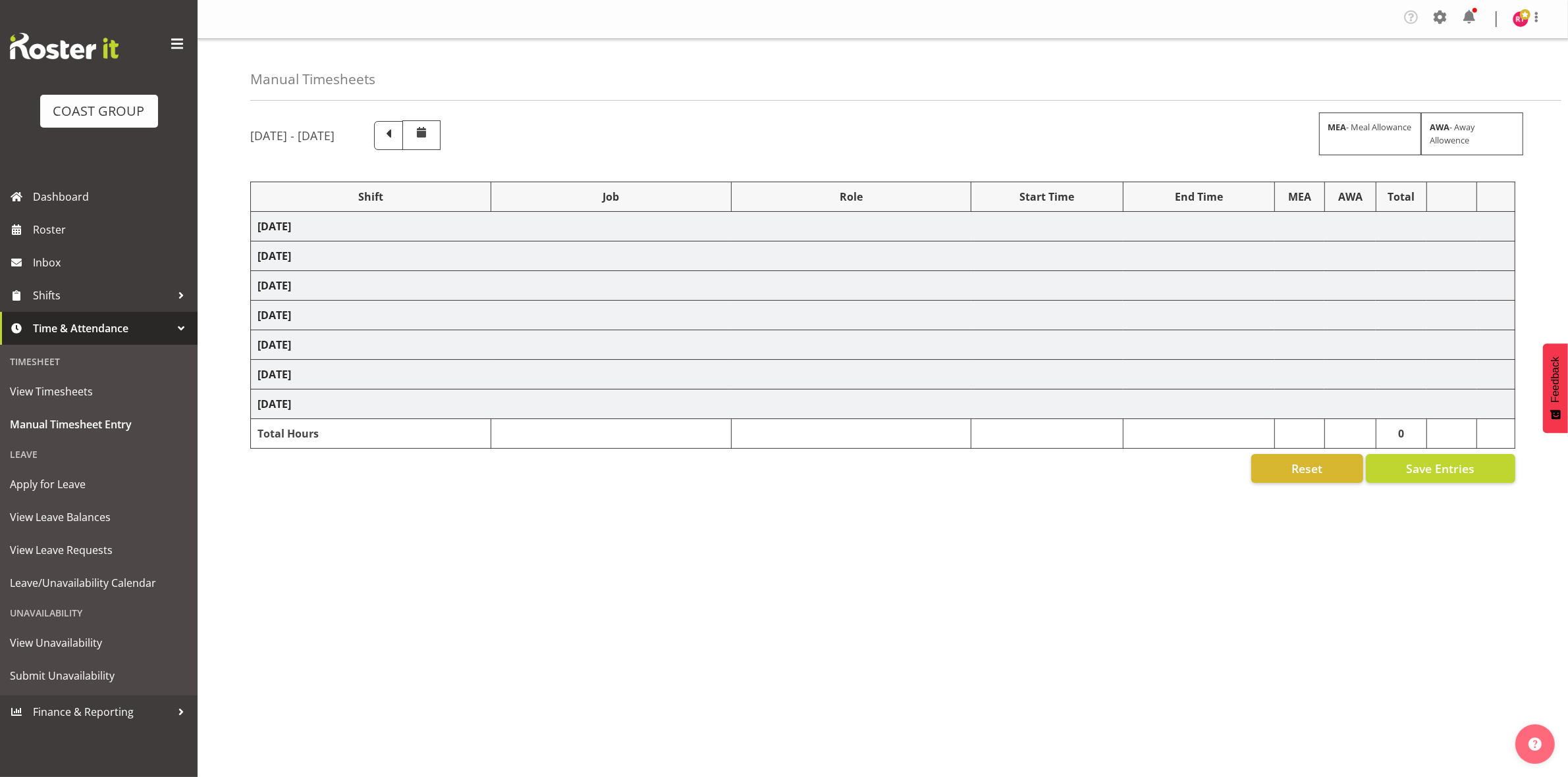
select select "8689"
select select "81919"
select select "69"
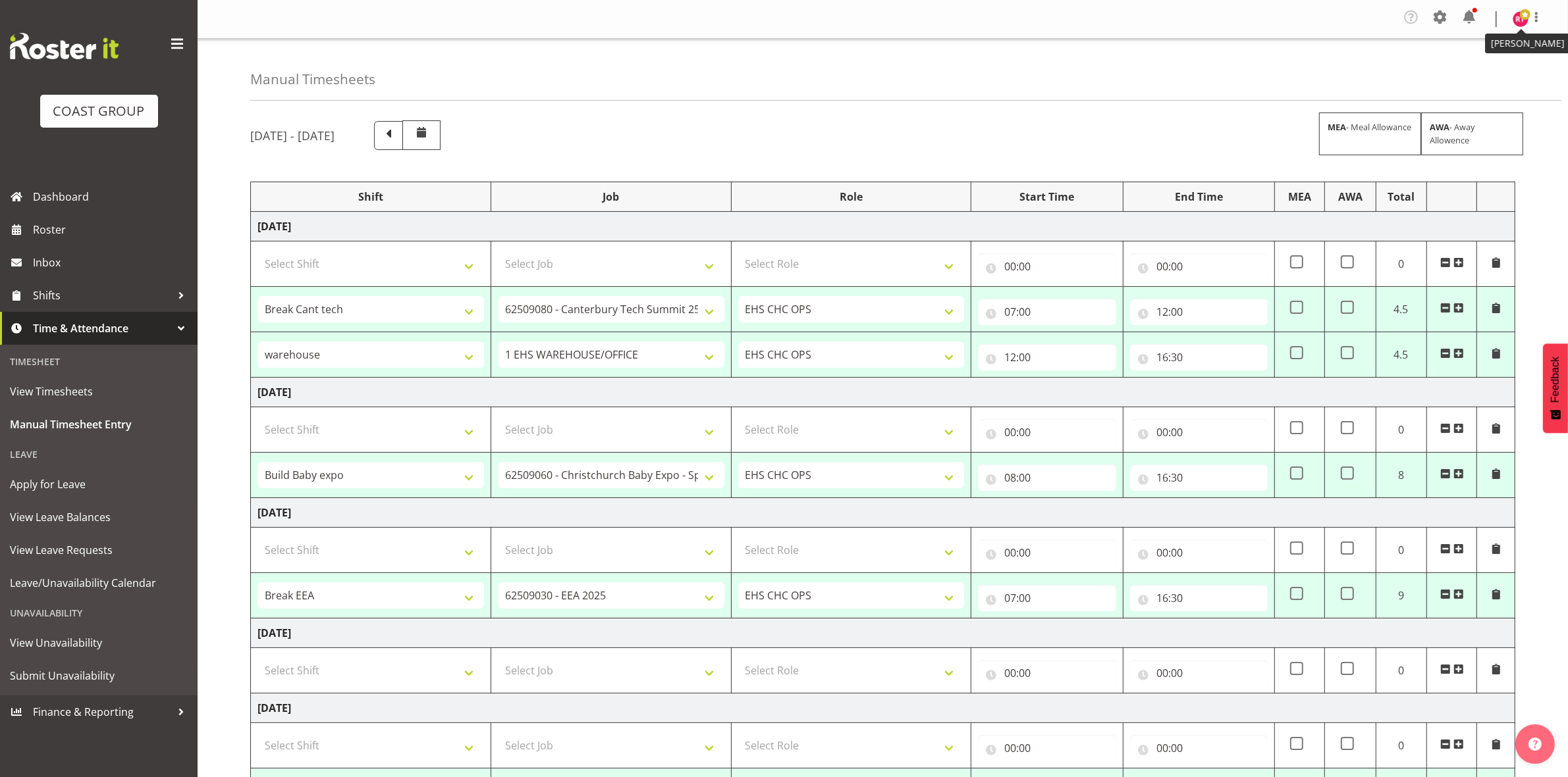
drag, startPoint x: 1525, startPoint y: 23, endPoint x: 1501, endPoint y: 35, distance: 26.8
click at [1525, 22] on img at bounding box center [1520, 19] width 16 height 16
click at [1447, 71] on link "Log Out" at bounding box center [1481, 72] width 126 height 23
